Goal: Transaction & Acquisition: Download file/media

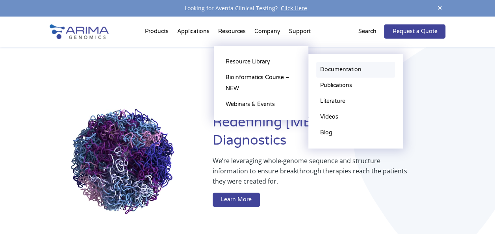
click at [329, 72] on link "Documentation" at bounding box center [355, 70] width 79 height 16
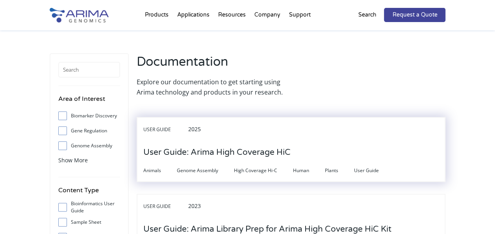
click at [284, 137] on div "User Guide 2025" at bounding box center [291, 132] width 296 height 17
click at [273, 155] on h3 "User Guide: Arima High Coverage HiC" at bounding box center [216, 152] width 147 height 24
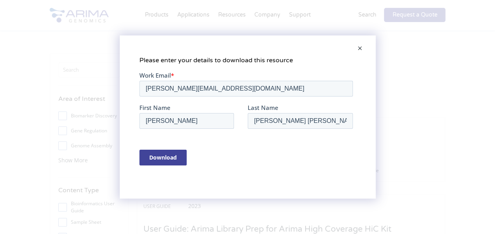
click at [161, 162] on input "Download" at bounding box center [162, 157] width 47 height 16
